Goal: Task Accomplishment & Management: Use online tool/utility

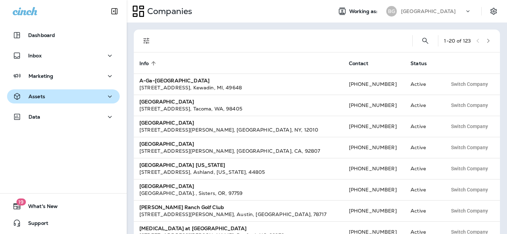
click at [63, 92] on div "Assets" at bounding box center [63, 96] width 101 height 9
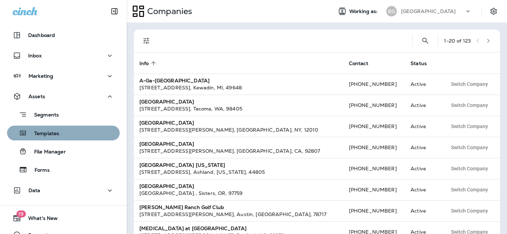
click at [56, 133] on p "Templates" at bounding box center [43, 134] width 32 height 7
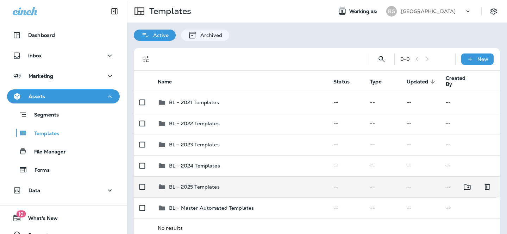
click at [243, 187] on div "BL - 2025 Templates" at bounding box center [240, 187] width 164 height 8
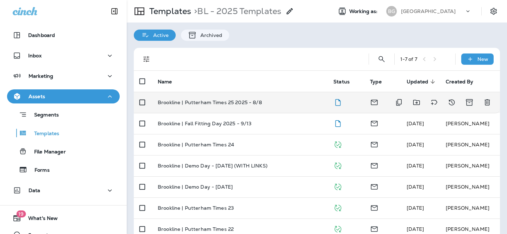
click at [261, 109] on td "Brookline | Putterham Times 25 2025 - 8/8" at bounding box center [240, 102] width 176 height 21
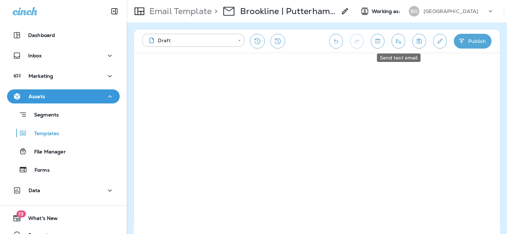
click at [403, 44] on button "Send test email" at bounding box center [399, 41] width 14 height 15
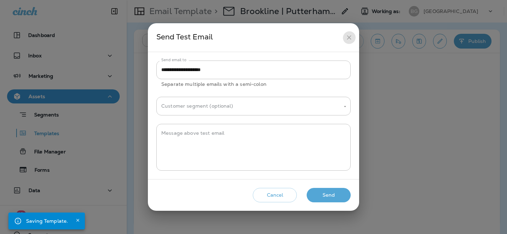
click at [347, 36] on icon "close" at bounding box center [349, 37] width 7 height 7
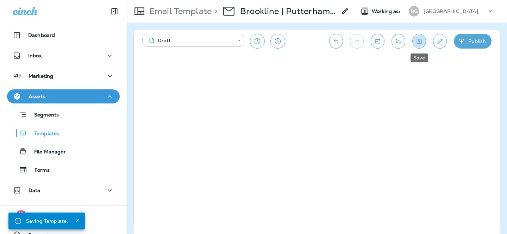
click at [420, 41] on icon "Save" at bounding box center [419, 41] width 7 height 7
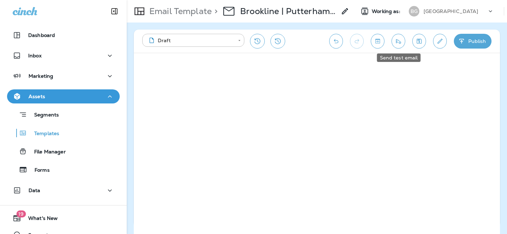
click at [401, 44] on icon "Send test email" at bounding box center [398, 41] width 7 height 7
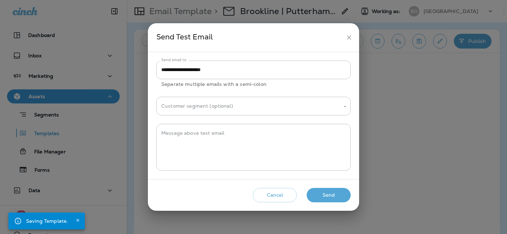
click at [327, 194] on button "Send" at bounding box center [329, 195] width 44 height 14
